Goal: Check status: Check status

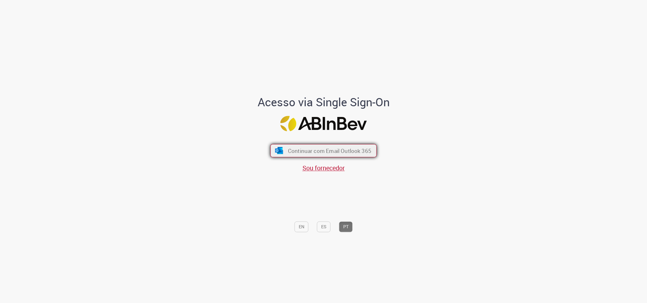
click at [323, 146] on button "Continuar com Email Outlook 365" at bounding box center [323, 150] width 106 height 13
